Goal: Information Seeking & Learning: Learn about a topic

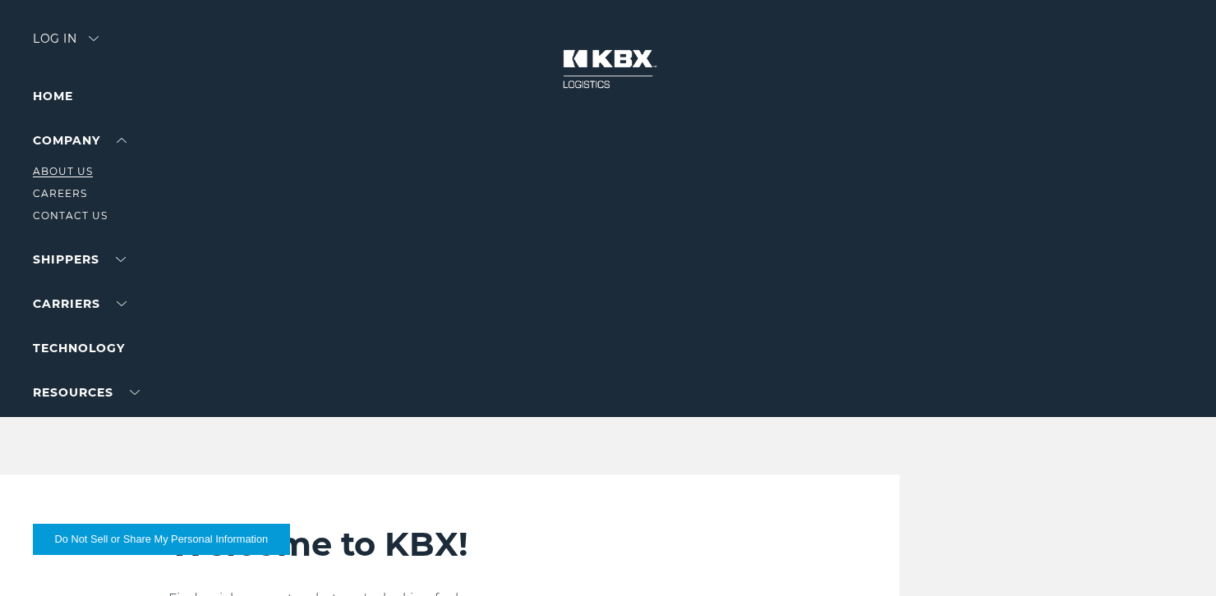
click at [70, 172] on link "About Us" at bounding box center [63, 171] width 60 height 12
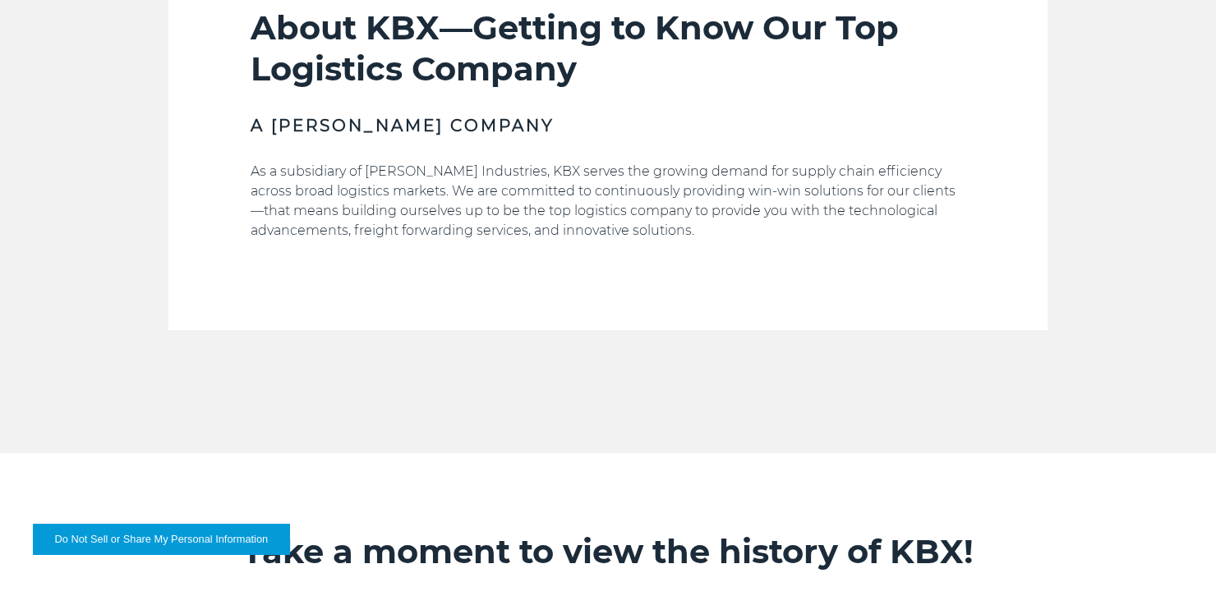
scroll to position [575, 0]
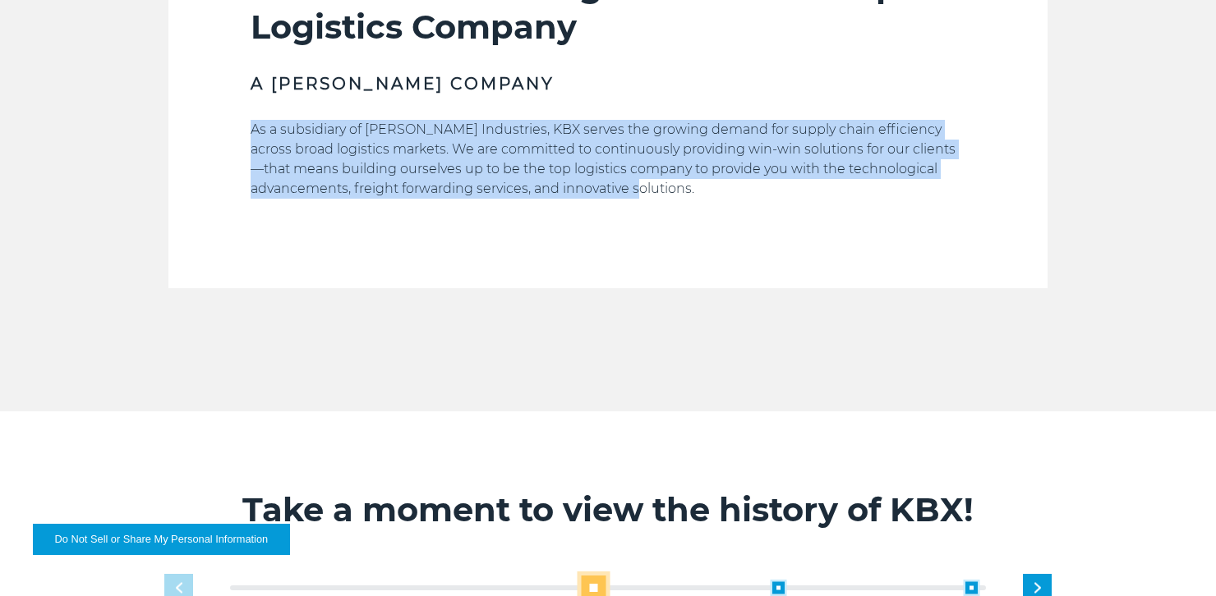
drag, startPoint x: 634, startPoint y: 196, endPoint x: 235, endPoint y: 103, distance: 409.9
click at [235, 103] on section "About KBX—Getting to Know Our Top Logistics Company A Koch Company As a subsidi…" at bounding box center [607, 85] width 879 height 405
click at [679, 178] on p "As a subsidiary of Koch Industries, KBX serves the growing demand for supply ch…" at bounding box center [608, 159] width 715 height 79
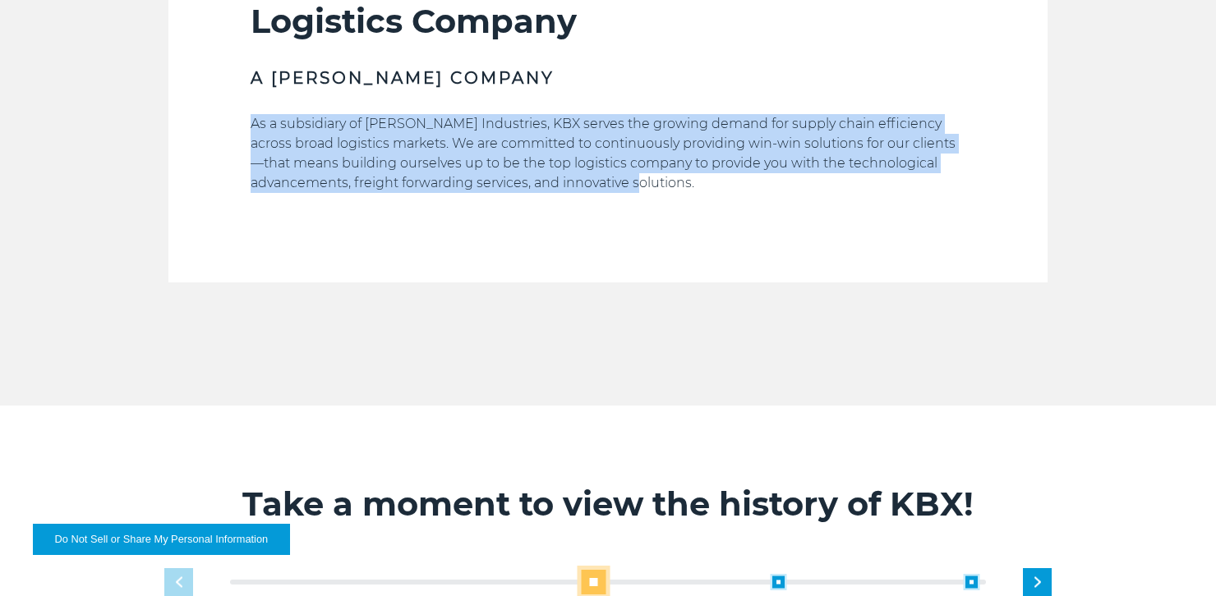
scroll to position [904, 0]
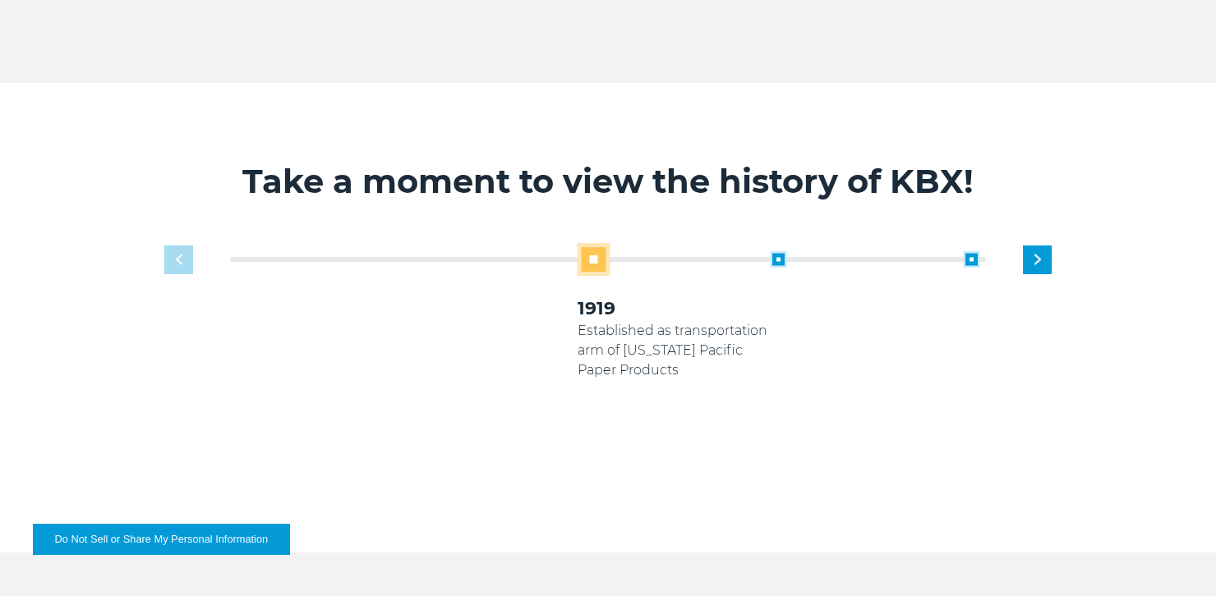
click at [514, 105] on div "Take a moment to view the history of KBX! 1919 Established as transportation ar…" at bounding box center [608, 318] width 1010 height 470
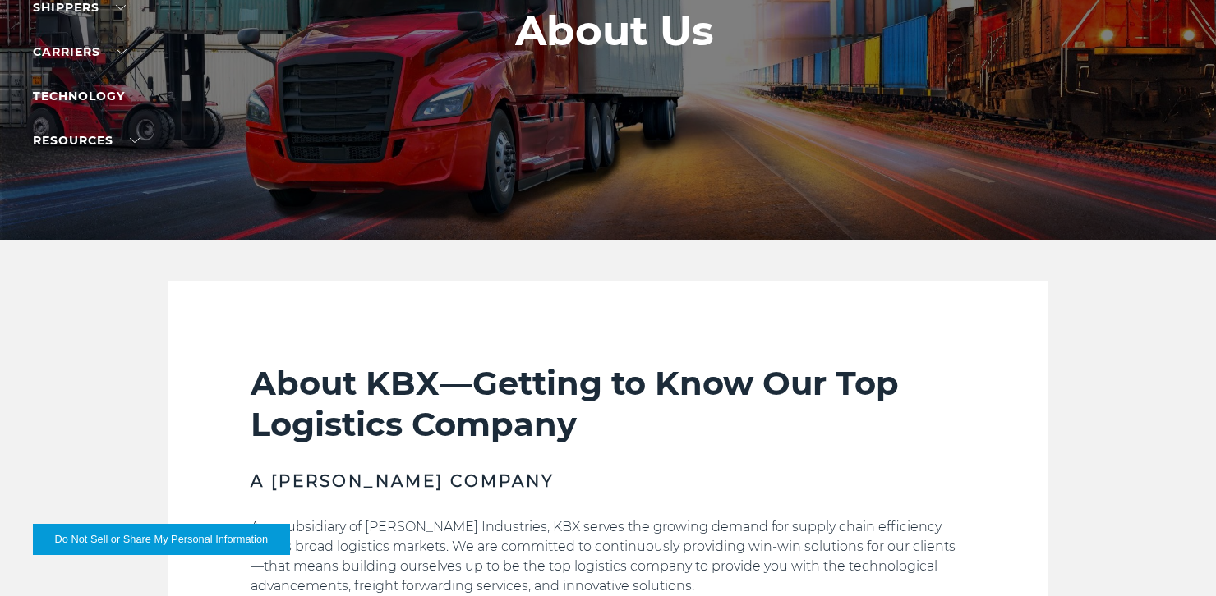
scroll to position [329, 0]
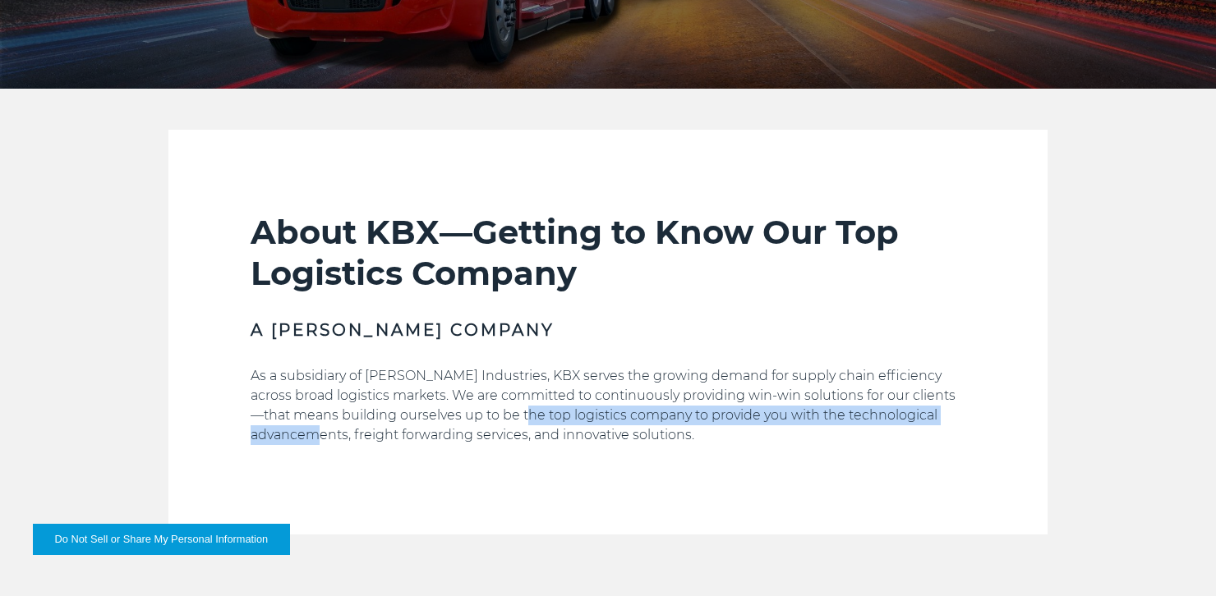
drag, startPoint x: 269, startPoint y: 432, endPoint x: 494, endPoint y: 412, distance: 226.0
click at [494, 412] on p "As a subsidiary of Koch Industries, KBX serves the growing demand for supply ch…" at bounding box center [608, 405] width 715 height 79
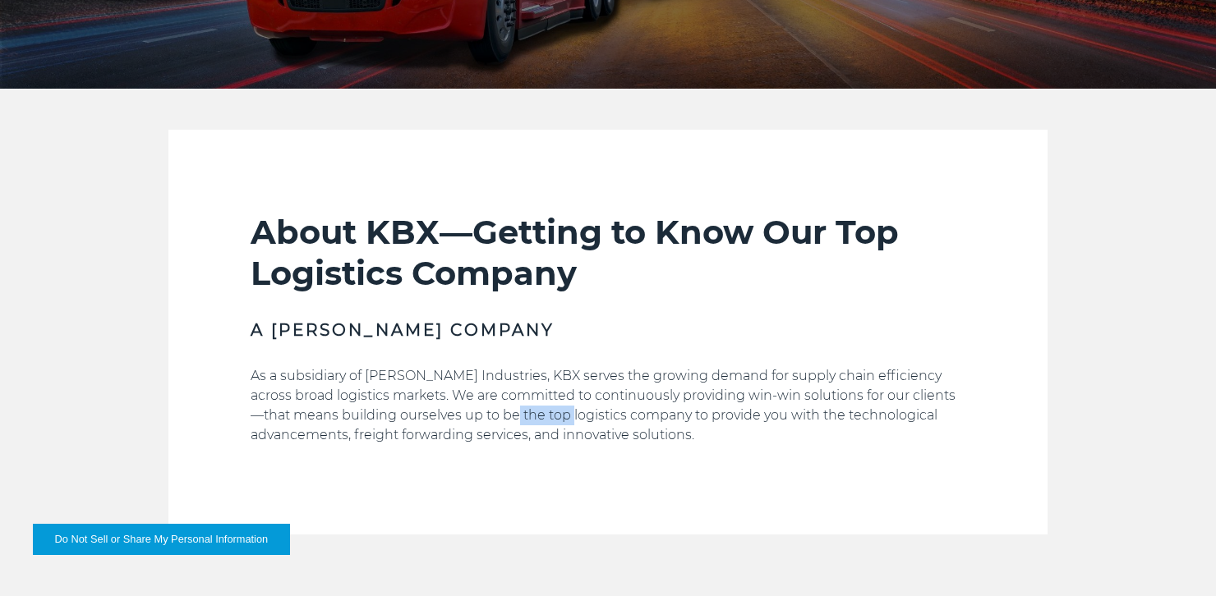
drag, startPoint x: 494, startPoint y: 412, endPoint x: 480, endPoint y: 428, distance: 20.9
click at [488, 426] on p "As a subsidiary of Koch Industries, KBX serves the growing demand for supply ch…" at bounding box center [608, 405] width 715 height 79
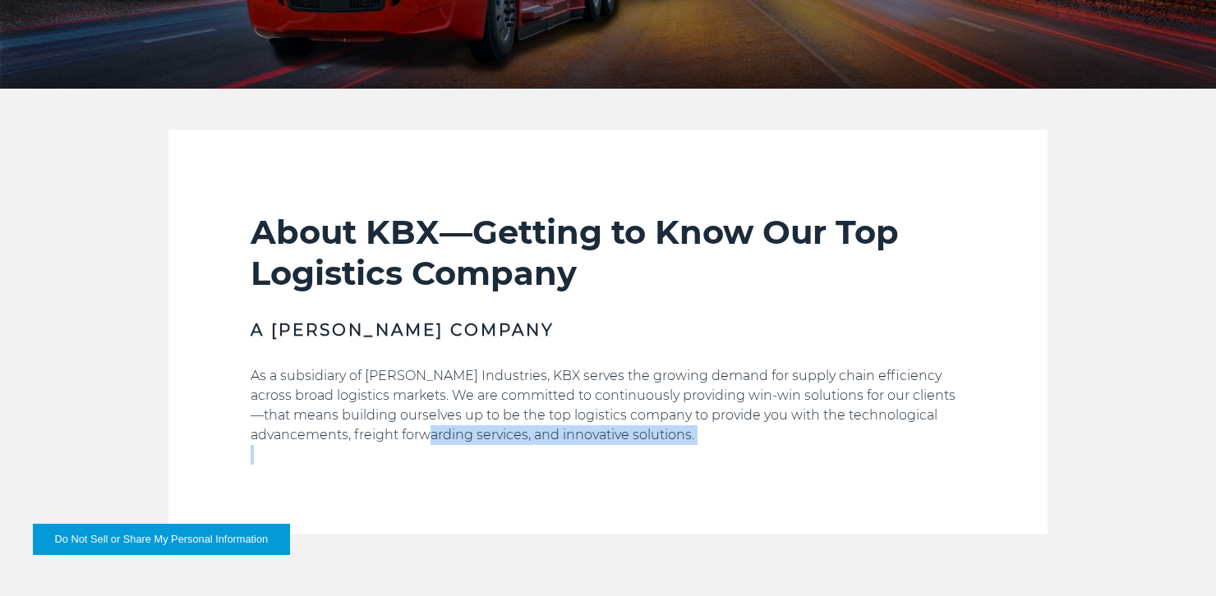
drag, startPoint x: 348, startPoint y: 450, endPoint x: 298, endPoint y: 461, distance: 51.2
click at [298, 461] on div "As a subsidiary of Koch Industries, KBX serves the growing demand for supply ch…" at bounding box center [608, 415] width 715 height 99
drag, startPoint x: 353, startPoint y: 443, endPoint x: 368, endPoint y: 447, distance: 15.3
click at [354, 443] on p "As a subsidiary of Koch Industries, KBX serves the growing demand for supply ch…" at bounding box center [608, 405] width 715 height 79
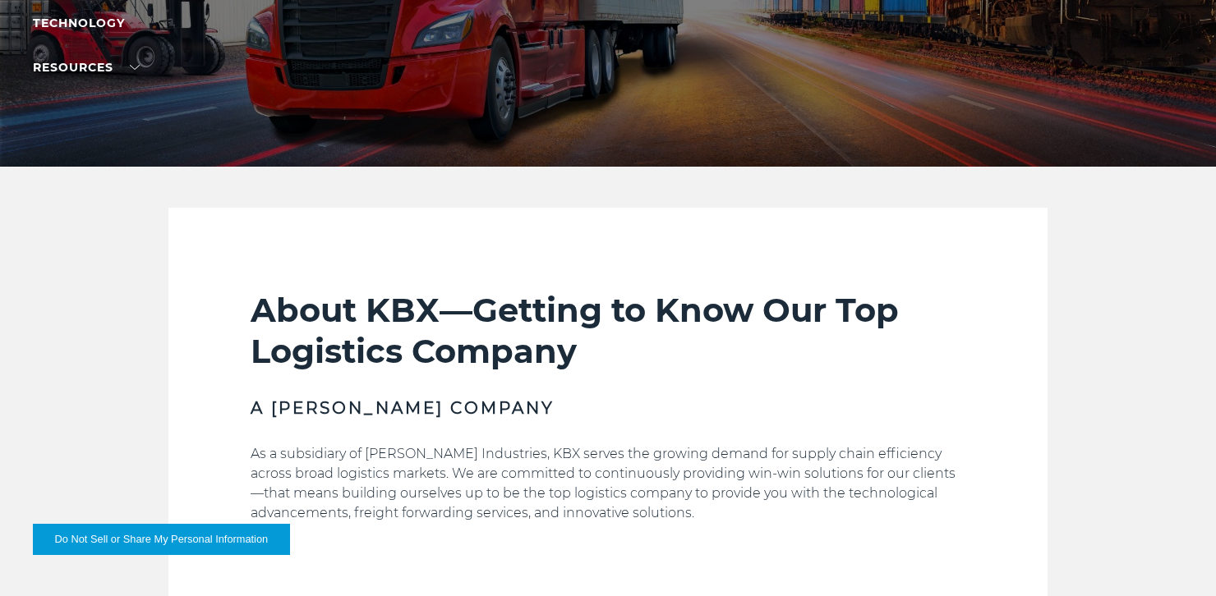
scroll to position [411, 0]
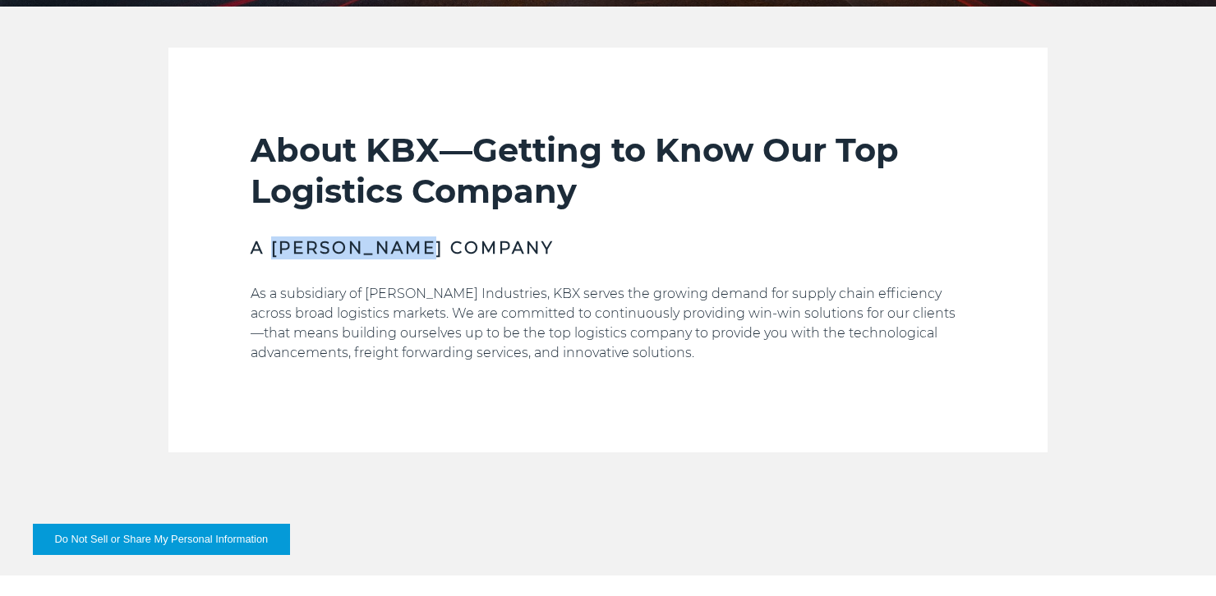
drag, startPoint x: 277, startPoint y: 247, endPoint x: 442, endPoint y: 242, distance: 165.2
click at [442, 242] on h3 "A Koch Company" at bounding box center [608, 248] width 715 height 23
click at [467, 252] on h3 "A Koch Company" at bounding box center [608, 248] width 715 height 23
drag, startPoint x: 283, startPoint y: 249, endPoint x: 442, endPoint y: 245, distance: 158.6
click at [442, 245] on h3 "A Koch Company" at bounding box center [608, 248] width 715 height 23
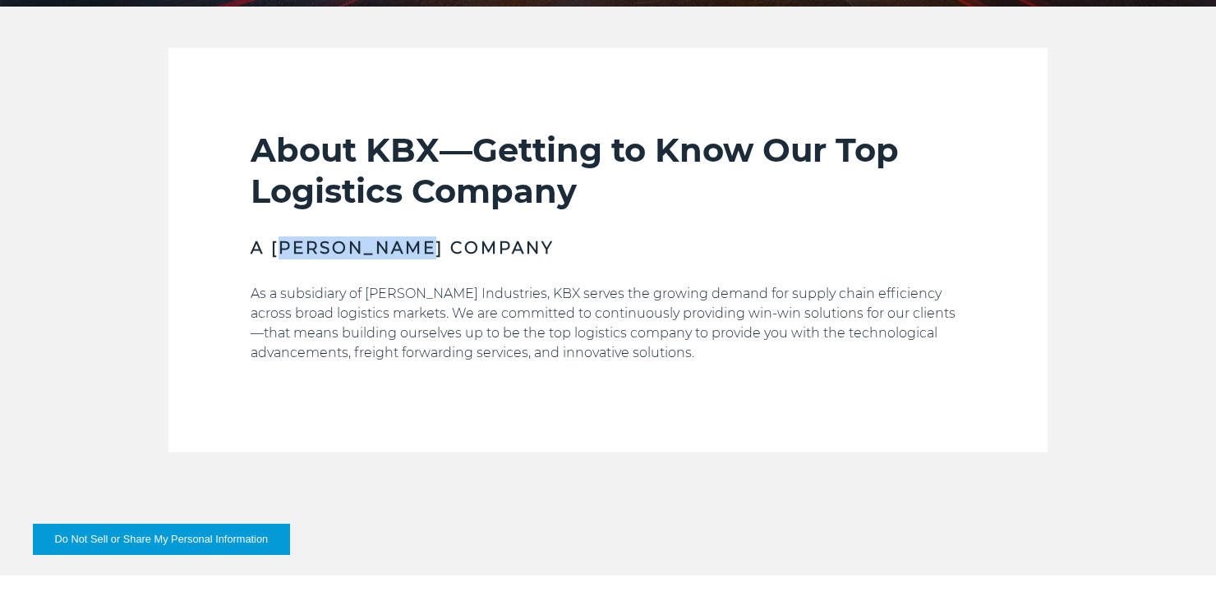
click at [458, 243] on h3 "A Koch Company" at bounding box center [608, 248] width 715 height 23
drag, startPoint x: 417, startPoint y: 255, endPoint x: 228, endPoint y: 252, distance: 189.0
click at [241, 241] on section "About KBX—Getting to Know Our Top Logistics Company A Koch Company As a subsidi…" at bounding box center [607, 250] width 879 height 405
click at [223, 260] on section "About KBX—Getting to Know Our Top Logistics Company A Koch Company As a subsidi…" at bounding box center [607, 250] width 879 height 405
